Goal: Register for event/course

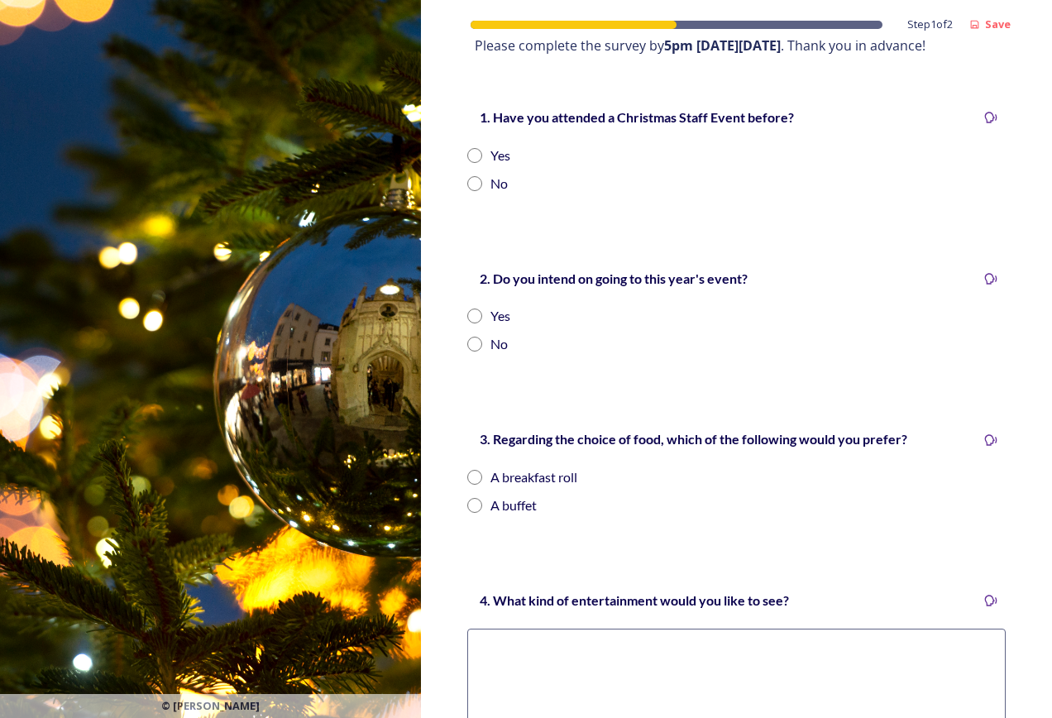
scroll to position [331, 0]
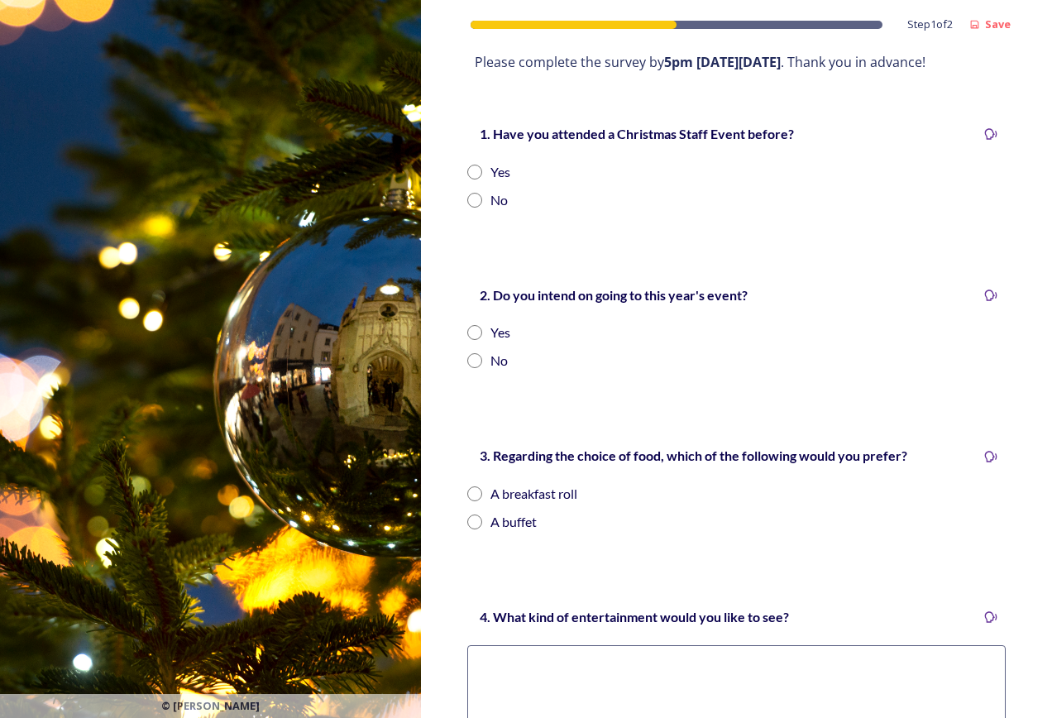
click at [477, 175] on input "radio" at bounding box center [474, 172] width 15 height 15
radio input "true"
click at [476, 330] on input "radio" at bounding box center [474, 332] width 15 height 15
radio input "true"
click at [479, 490] on input "radio" at bounding box center [474, 494] width 15 height 15
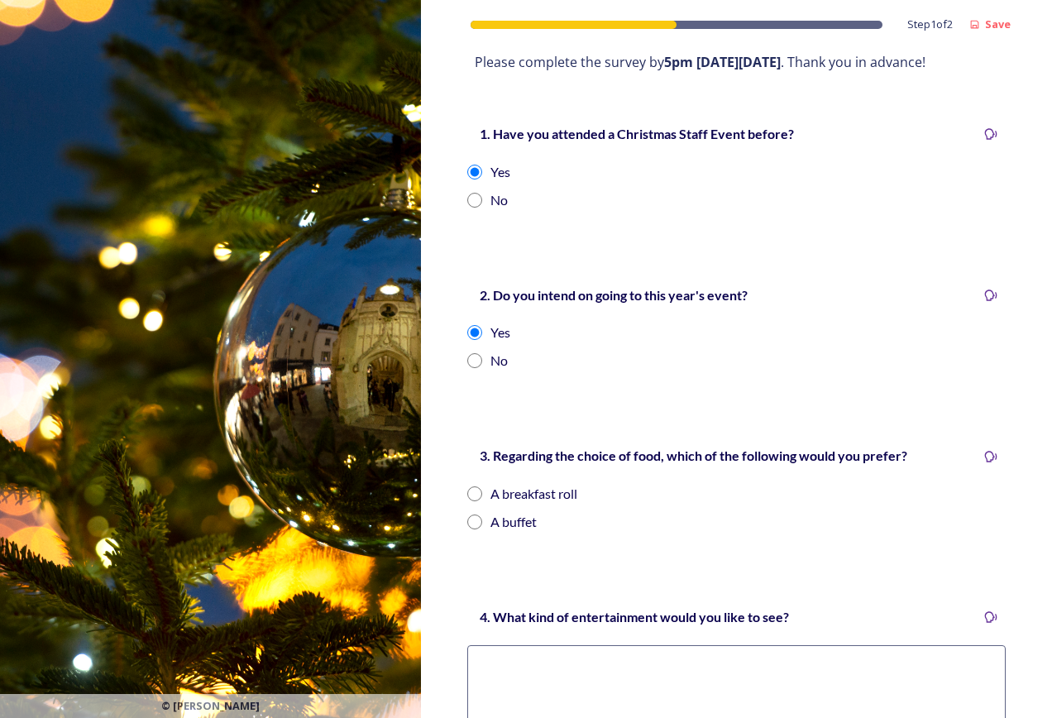
radio input "true"
click at [534, 660] on textarea at bounding box center [736, 713] width 539 height 137
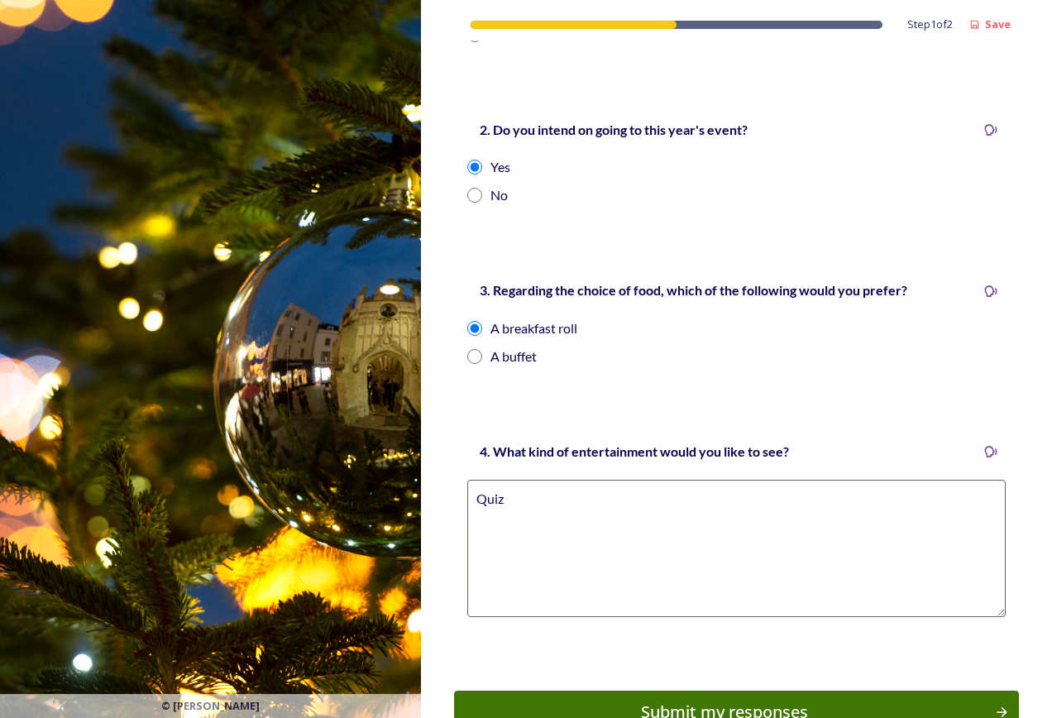
scroll to position [579, 0]
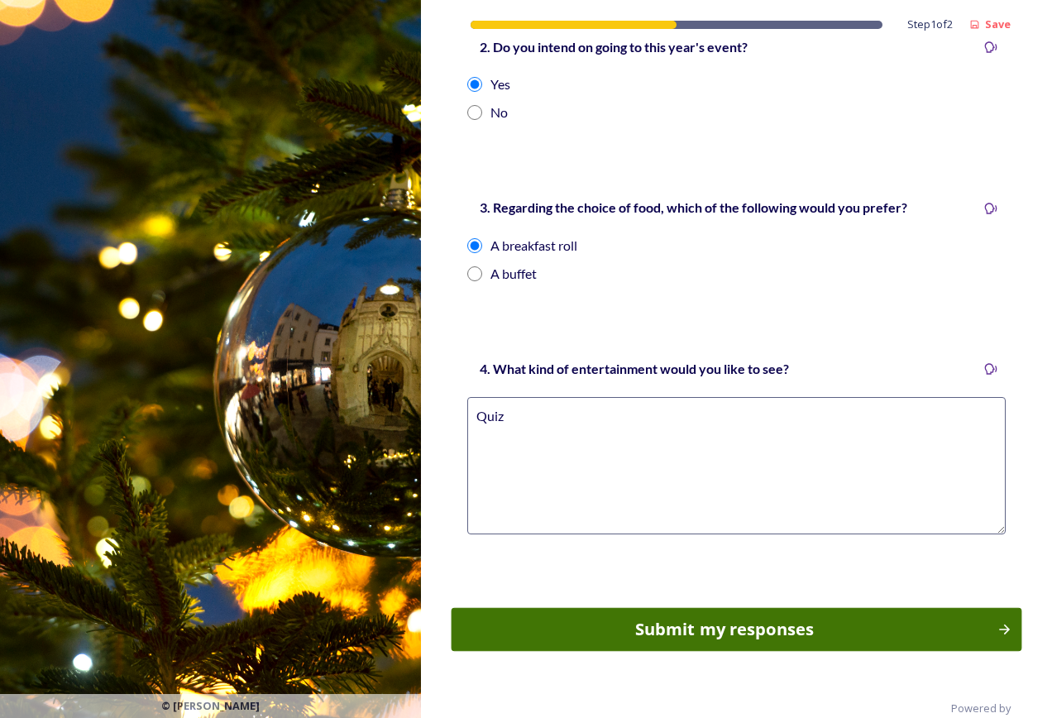
type textarea "Quiz"
click at [713, 632] on div "Submit my responses" at bounding box center [724, 629] width 528 height 25
